Goal: Register for event/course

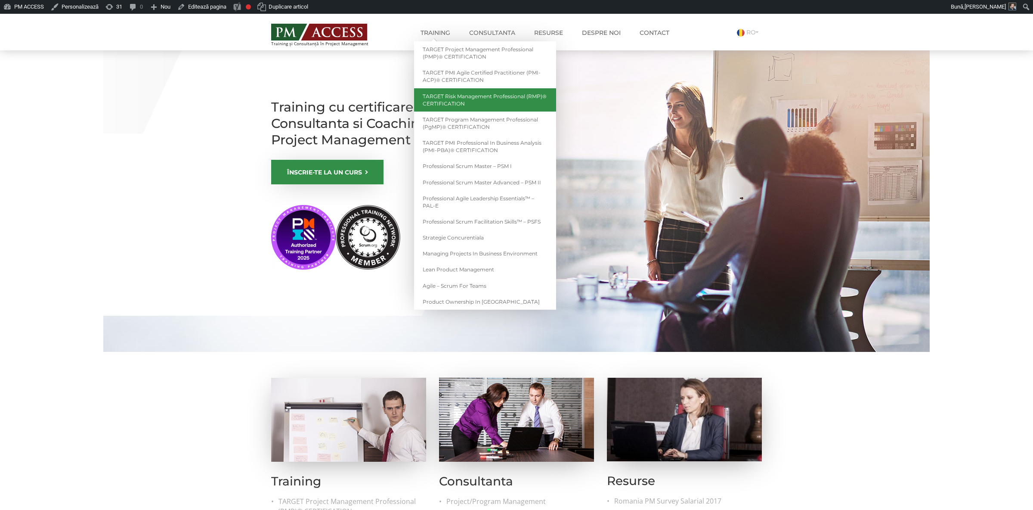
click at [471, 98] on link "TARGET Risk Management Professional (RMP)® CERTIFICATION" at bounding box center [485, 99] width 142 height 23
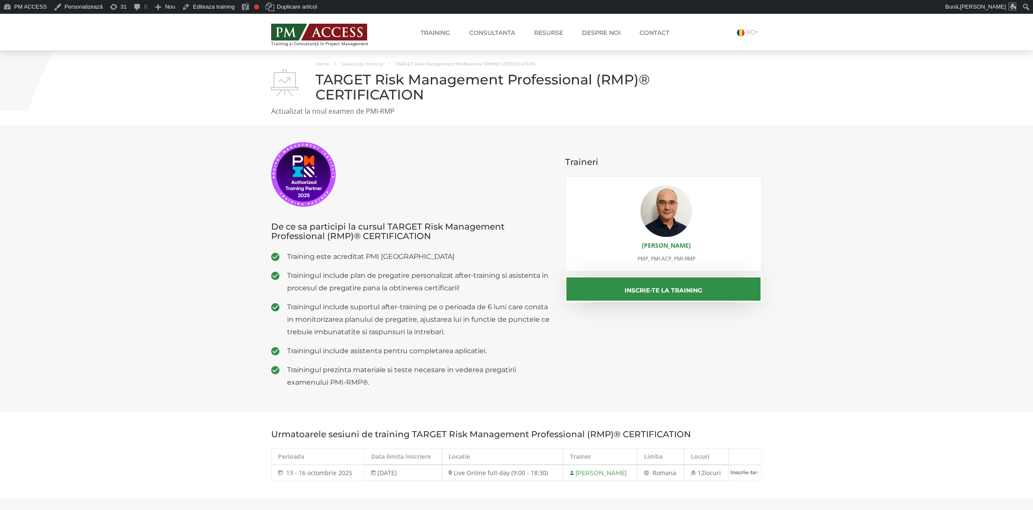
scroll to position [181, 0]
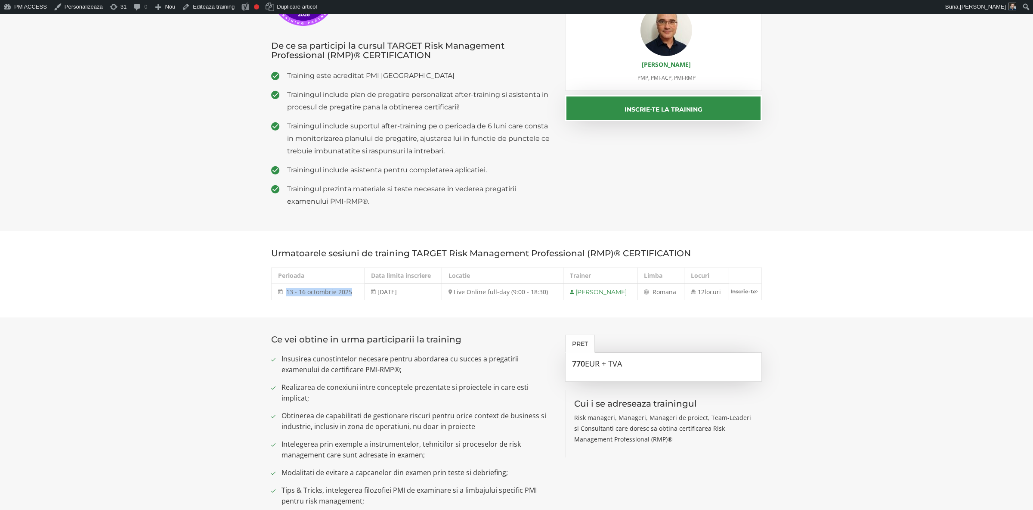
drag, startPoint x: 286, startPoint y: 278, endPoint x: 349, endPoint y: 278, distance: 62.9
click at [349, 288] on span "13 - 16 octombrie 2025" at bounding box center [319, 292] width 66 height 8
copy span "13 - 16 octombrie 2025"
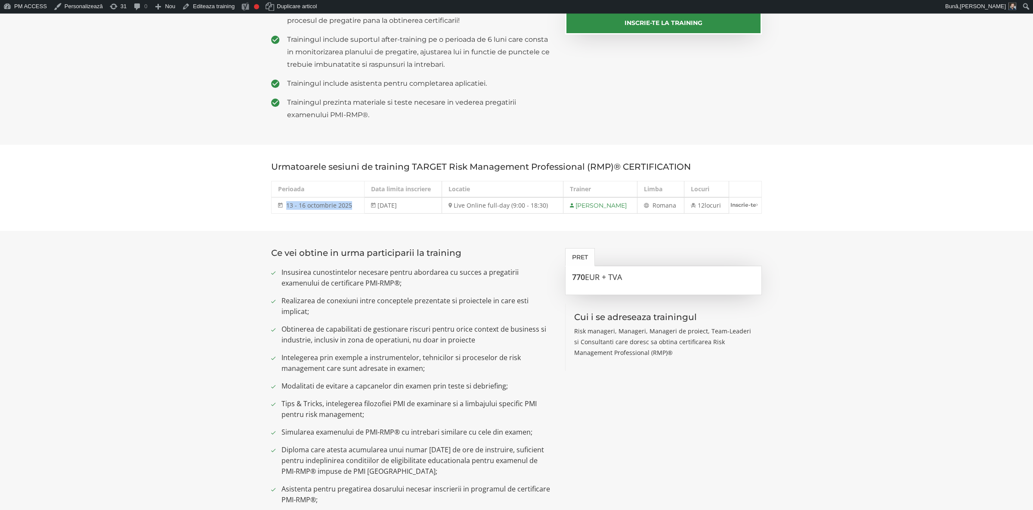
scroll to position [271, 0]
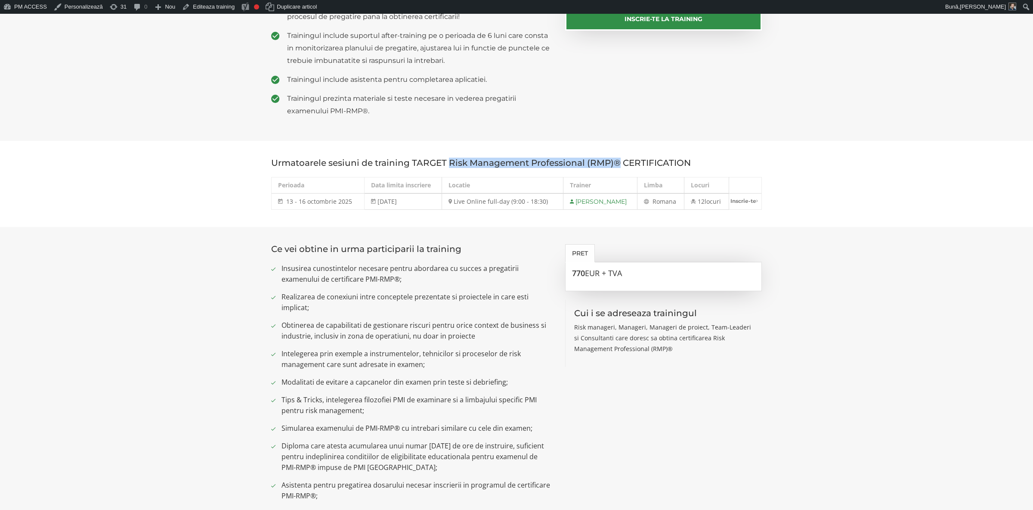
drag, startPoint x: 447, startPoint y: 148, endPoint x: 618, endPoint y: 148, distance: 170.5
click at [618, 158] on h3 "Urmatoarele sesiuni de training TARGET Risk Management Professional (RMP)® CERT…" at bounding box center [516, 162] width 491 height 9
copy h3 "Risk Management Professional (RMP)®"
